Goal: Task Accomplishment & Management: Use online tool/utility

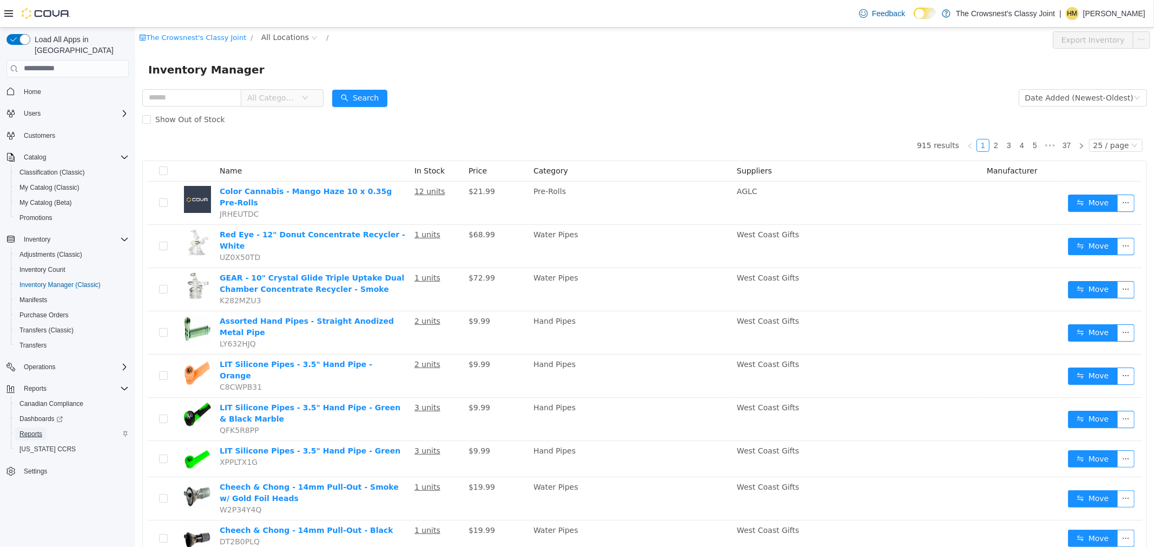
click at [45, 428] on link "Reports" at bounding box center [30, 434] width 31 height 13
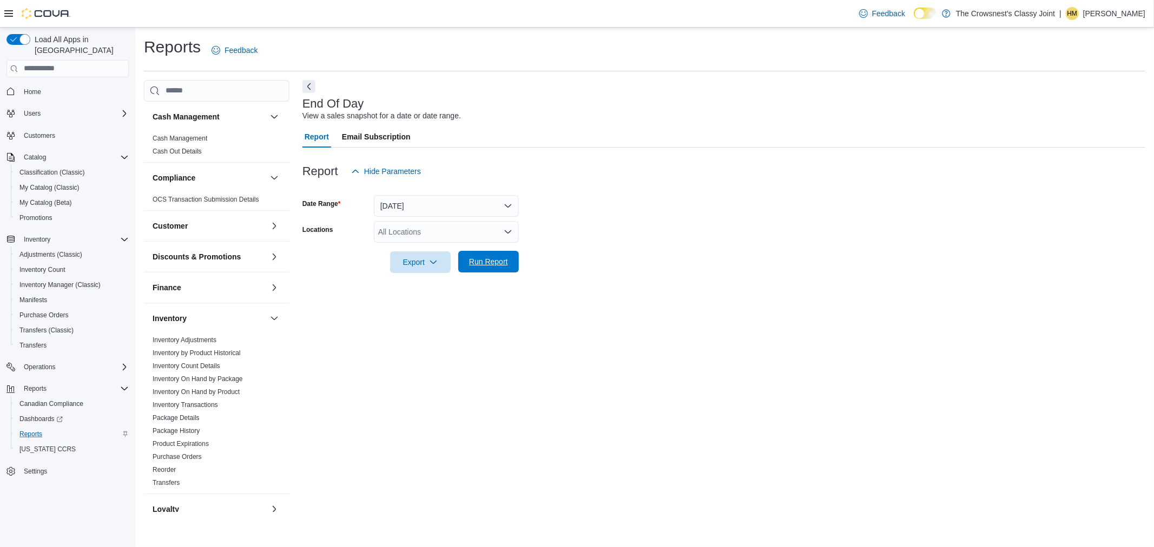
click at [481, 260] on span "Run Report" at bounding box center [488, 261] width 39 height 11
click at [410, 264] on span "Export" at bounding box center [416, 262] width 48 height 22
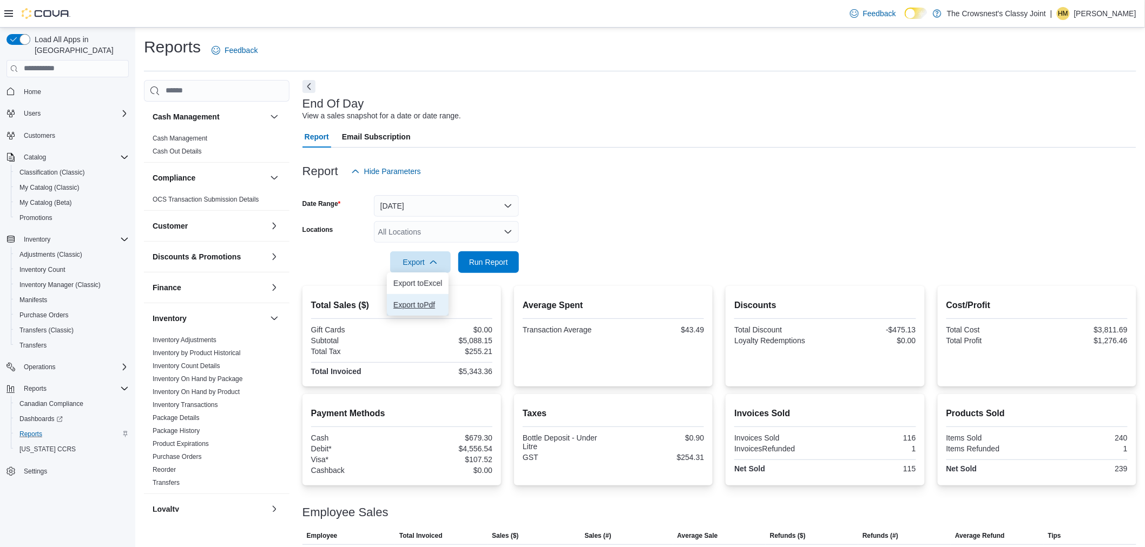
click at [415, 302] on span "Export to Pdf" at bounding box center [417, 305] width 49 height 9
